Goal: Information Seeking & Learning: Learn about a topic

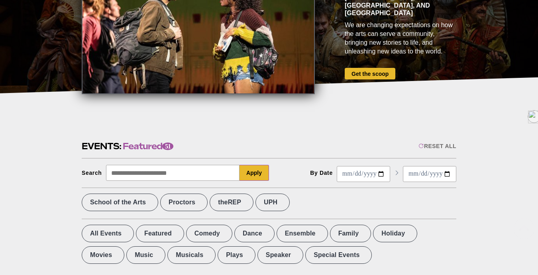
scroll to position [176, 0]
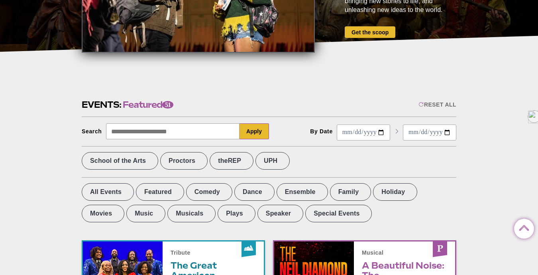
click at [169, 131] on input "Search" at bounding box center [173, 131] width 134 height 16
type input "**********"
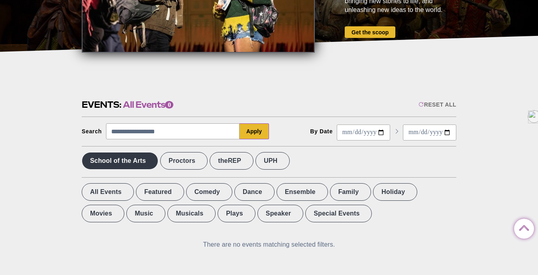
click at [171, 131] on input "**********" at bounding box center [173, 131] width 134 height 16
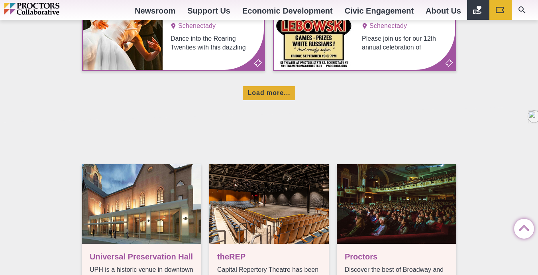
scroll to position [675, 0]
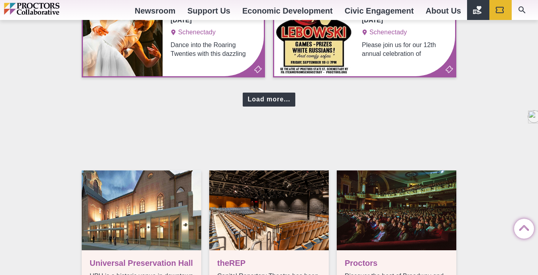
click at [271, 98] on div "Load more..." at bounding box center [269, 99] width 52 height 14
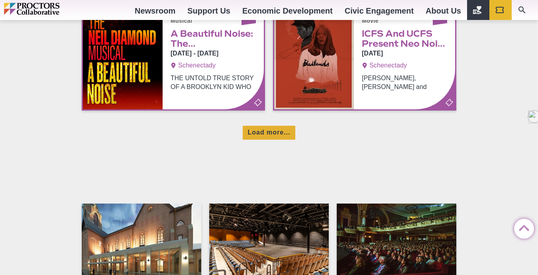
scroll to position [995, 0]
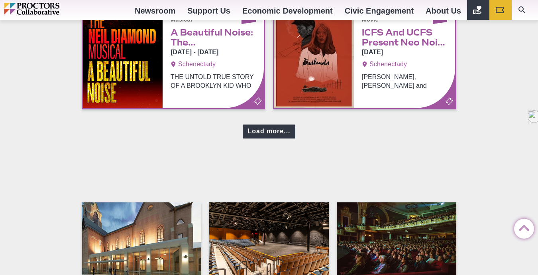
click at [267, 132] on div "Load more..." at bounding box center [269, 131] width 52 height 14
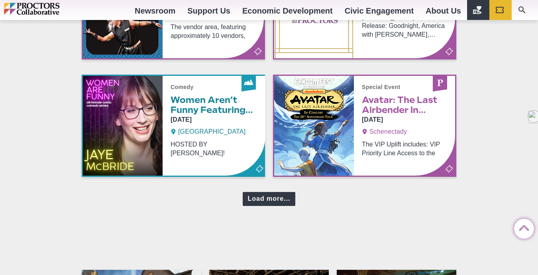
scroll to position [1287, 0]
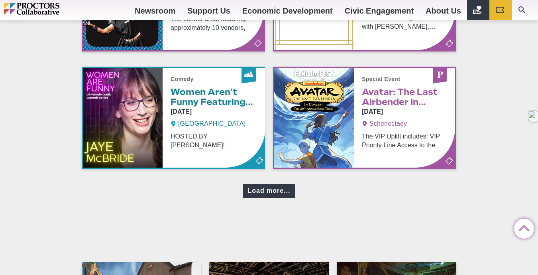
click at [264, 193] on div "Load more..." at bounding box center [269, 191] width 52 height 14
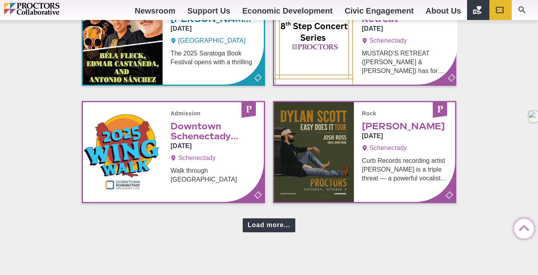
scroll to position [1605, 0]
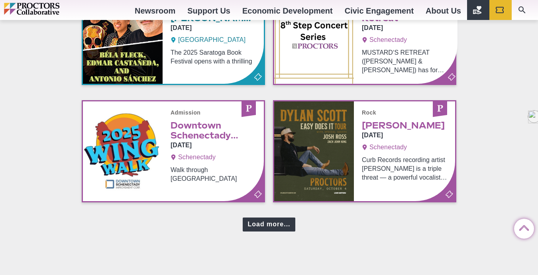
click at [264, 227] on div "Load more..." at bounding box center [269, 224] width 52 height 14
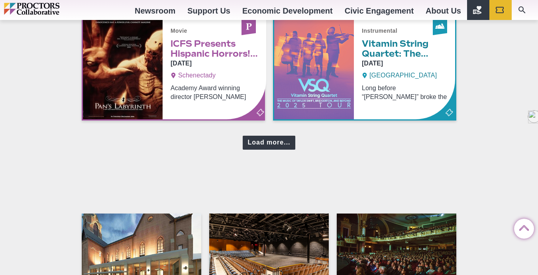
scroll to position [2054, 0]
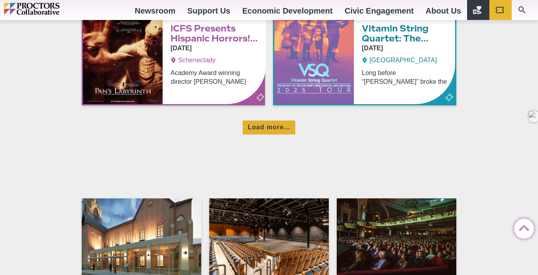
click at [270, 128] on div "Load more..." at bounding box center [269, 127] width 52 height 14
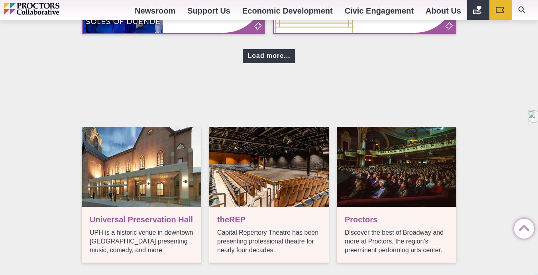
scroll to position [2480, 0]
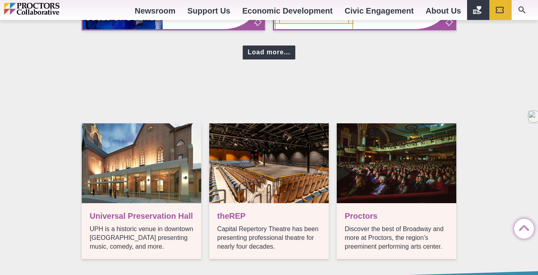
click at [270, 54] on div "Load more..." at bounding box center [269, 52] width 52 height 14
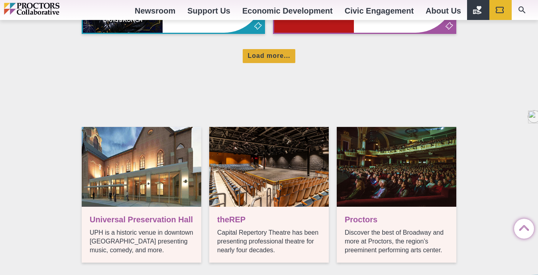
scroll to position [2839, 0]
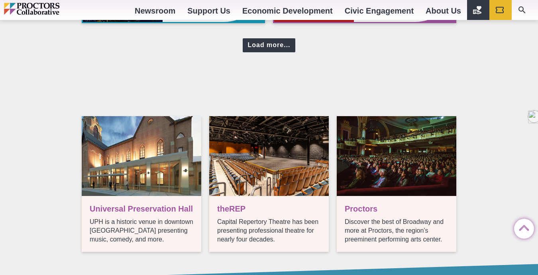
click at [273, 48] on div "Load more..." at bounding box center [269, 45] width 52 height 14
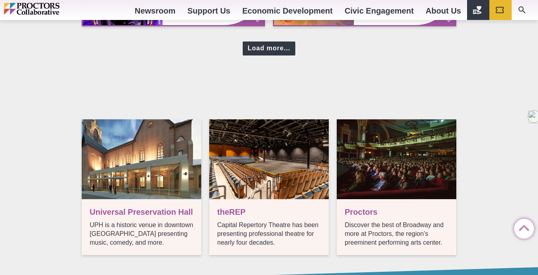
scroll to position [3192, 0]
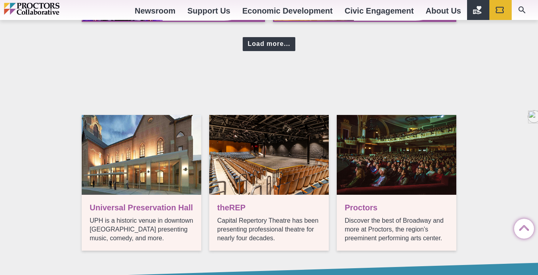
click at [268, 44] on div "Load more..." at bounding box center [269, 44] width 52 height 14
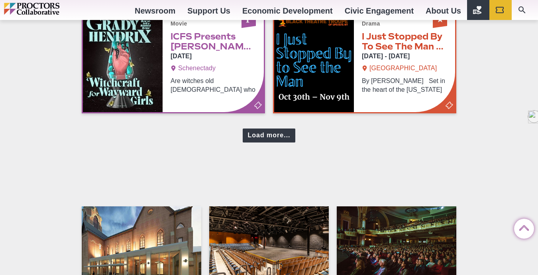
scroll to position [3453, 0]
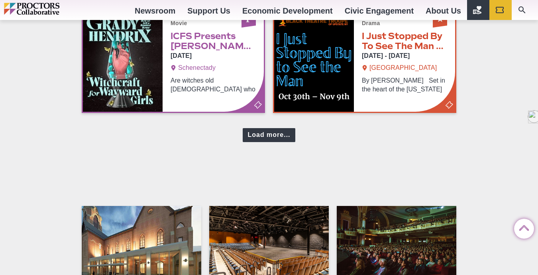
click at [272, 129] on div "Load more..." at bounding box center [269, 135] width 52 height 14
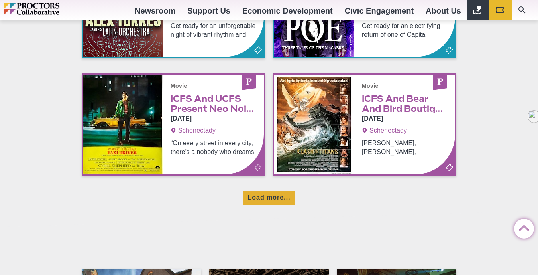
scroll to position [3743, 0]
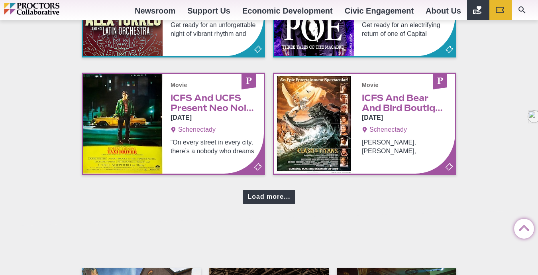
click at [273, 201] on div "Load more..." at bounding box center [269, 197] width 52 height 14
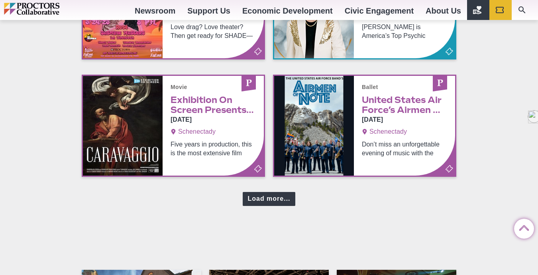
scroll to position [4094, 0]
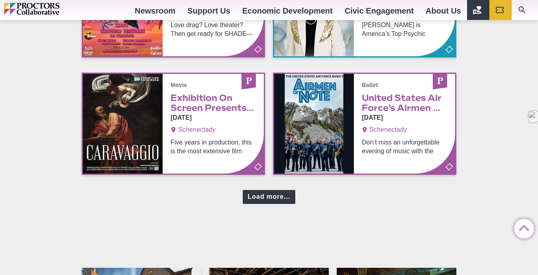
click at [274, 192] on div "Load more..." at bounding box center [269, 197] width 52 height 14
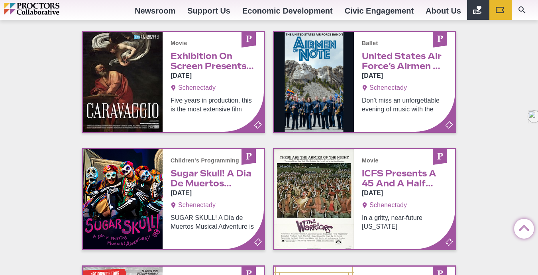
scroll to position [4140, 0]
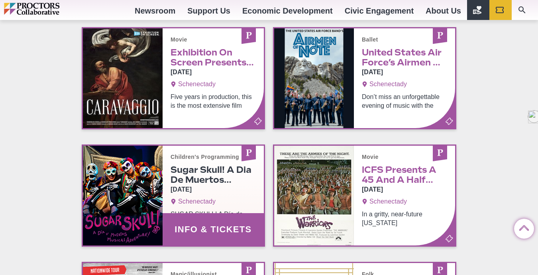
click at [191, 183] on link "Info & Tickets" at bounding box center [173, 196] width 181 height 100
